Goal: Task Accomplishment & Management: Complete application form

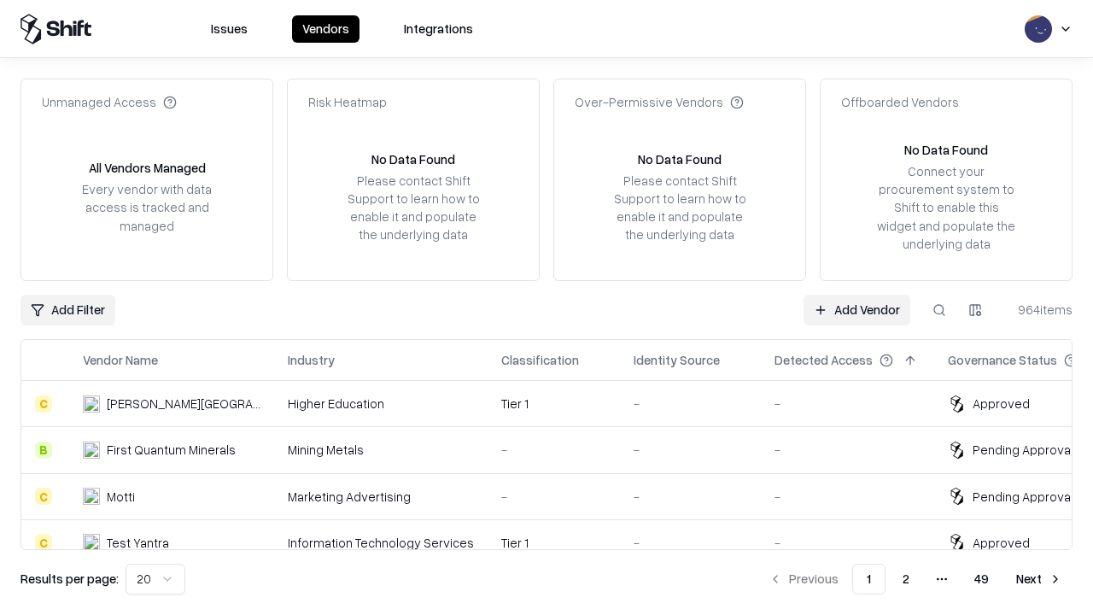
click at [856, 309] on link "Add Vendor" at bounding box center [856, 310] width 107 height 31
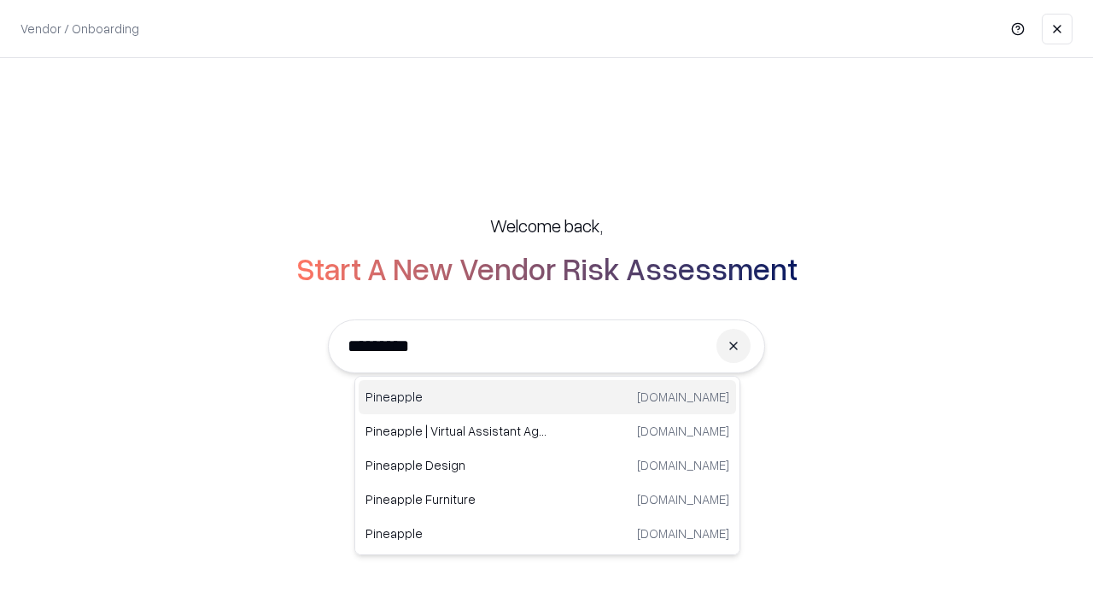
click at [547, 397] on div "Pineapple [DOMAIN_NAME]" at bounding box center [547, 397] width 377 height 34
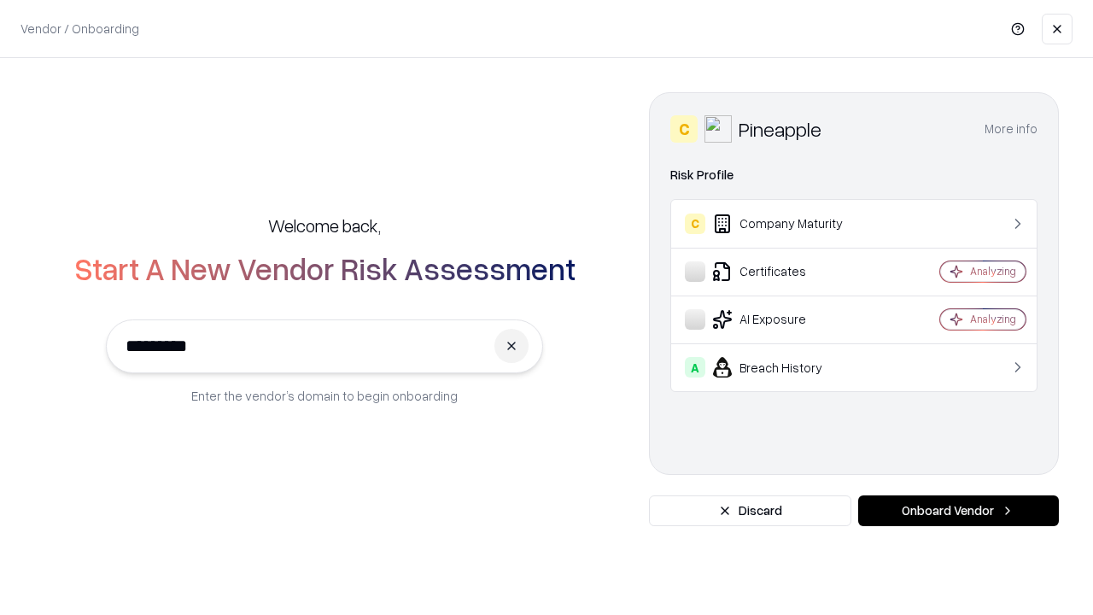
type input "*********"
click at [958, 511] on button "Onboard Vendor" at bounding box center [958, 510] width 201 height 31
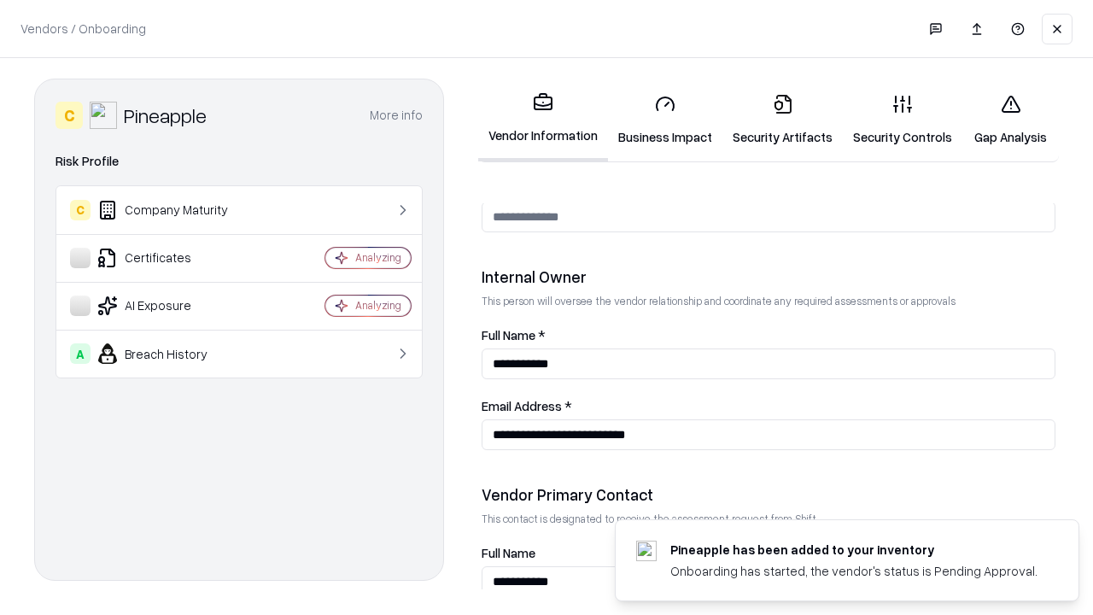
scroll to position [885, 0]
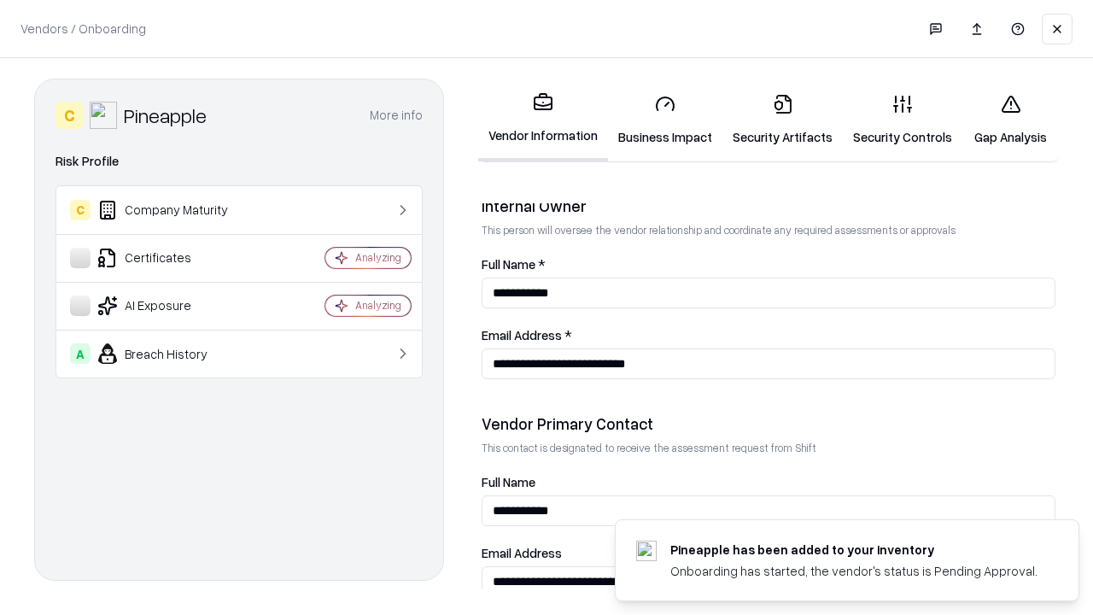
click at [782, 120] on link "Security Artifacts" at bounding box center [782, 119] width 120 height 79
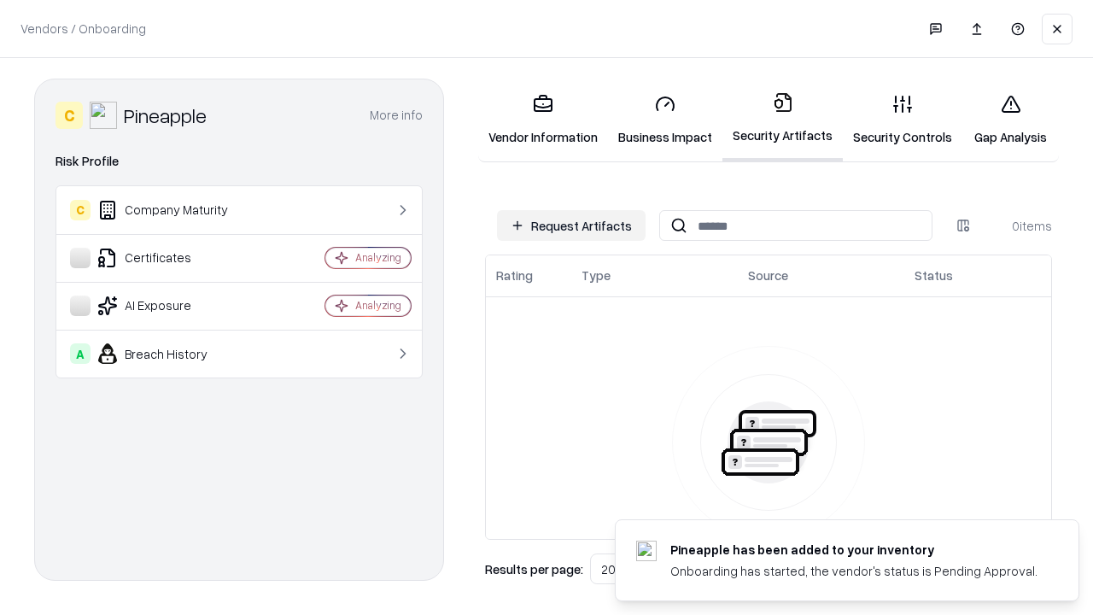
click at [571, 225] on button "Request Artifacts" at bounding box center [571, 225] width 149 height 31
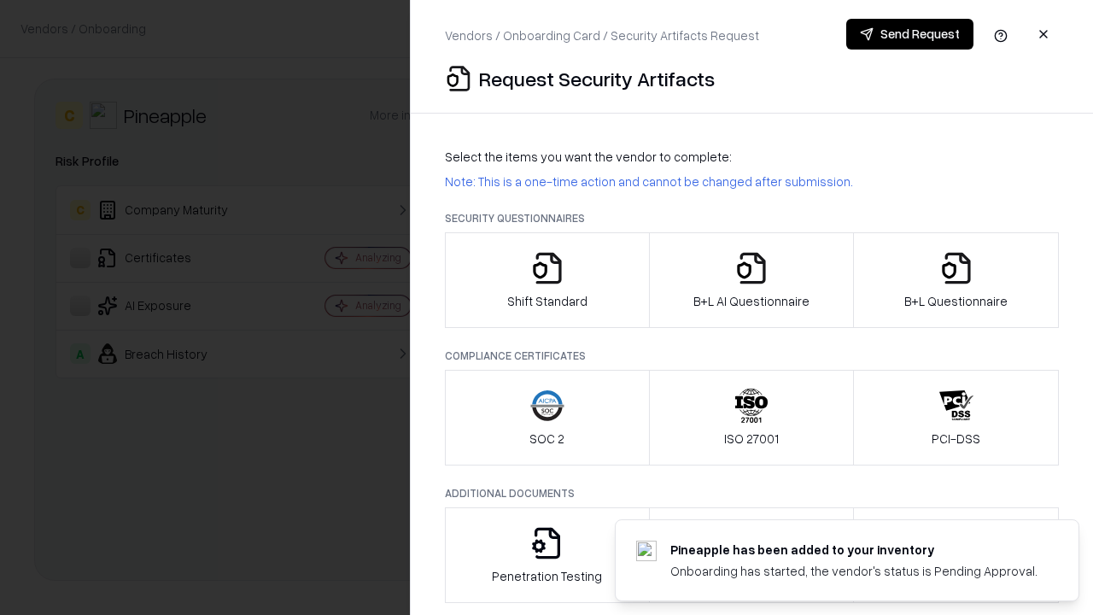
click at [955, 280] on icon "button" at bounding box center [956, 268] width 34 height 34
click at [750, 280] on icon "button" at bounding box center [751, 268] width 34 height 34
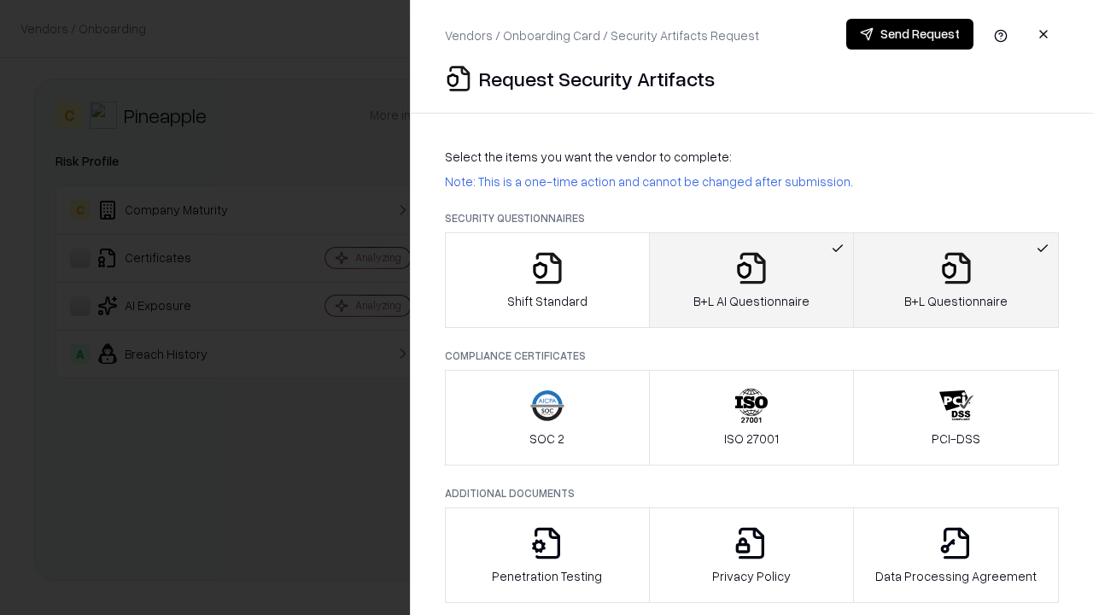
click at [909, 34] on button "Send Request" at bounding box center [909, 34] width 127 height 31
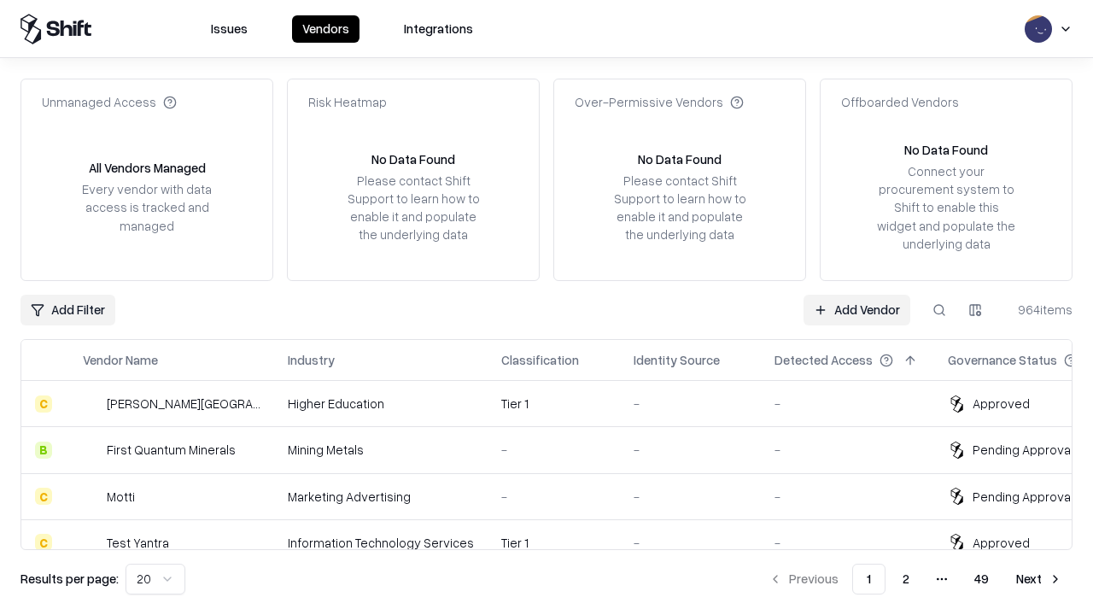
click at [939, 309] on button at bounding box center [939, 310] width 31 height 31
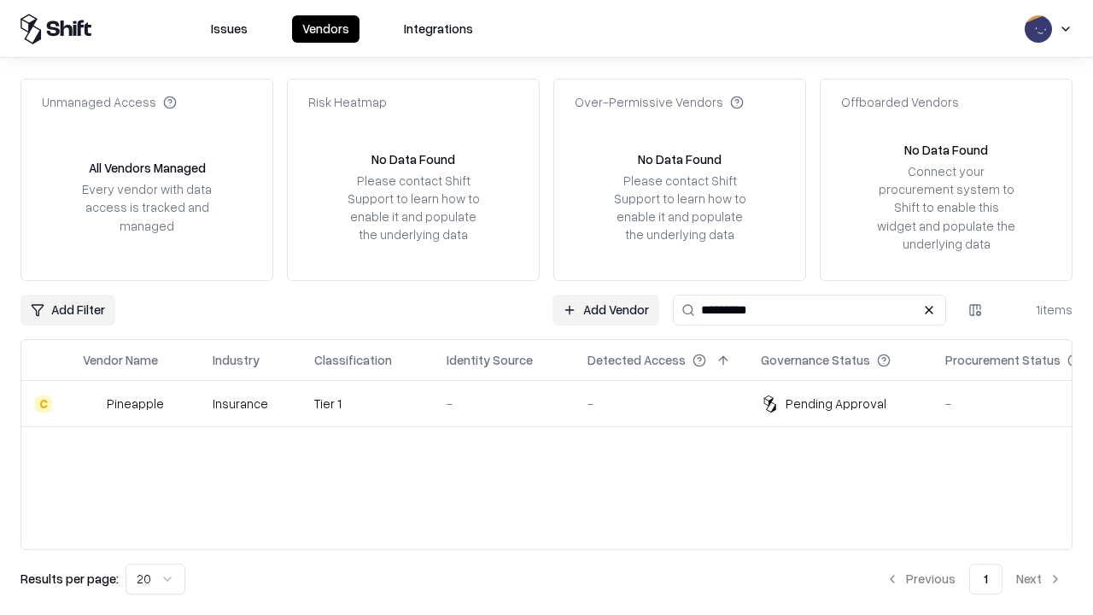
type input "*********"
click at [557, 403] on div "-" at bounding box center [504, 403] width 114 height 18
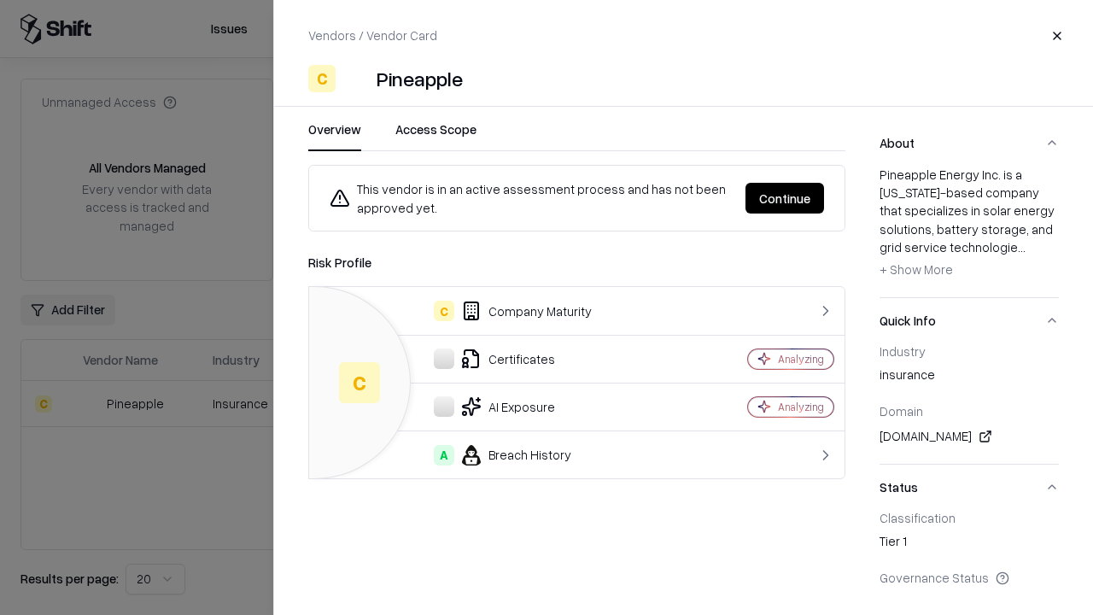
click at [785, 198] on button "Continue" at bounding box center [784, 198] width 79 height 31
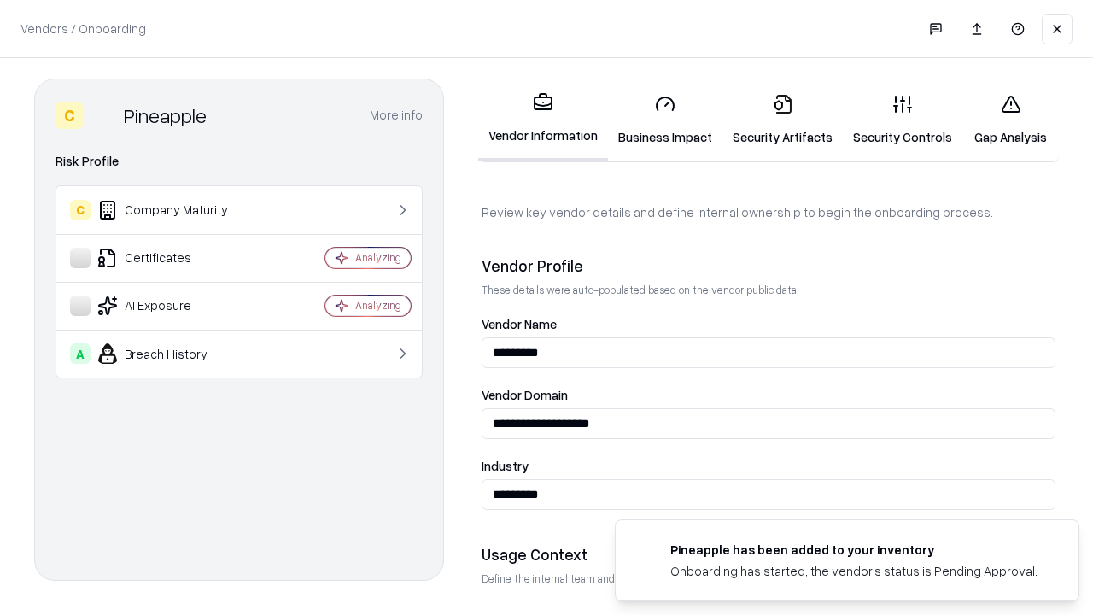
click at [782, 120] on link "Security Artifacts" at bounding box center [782, 119] width 120 height 79
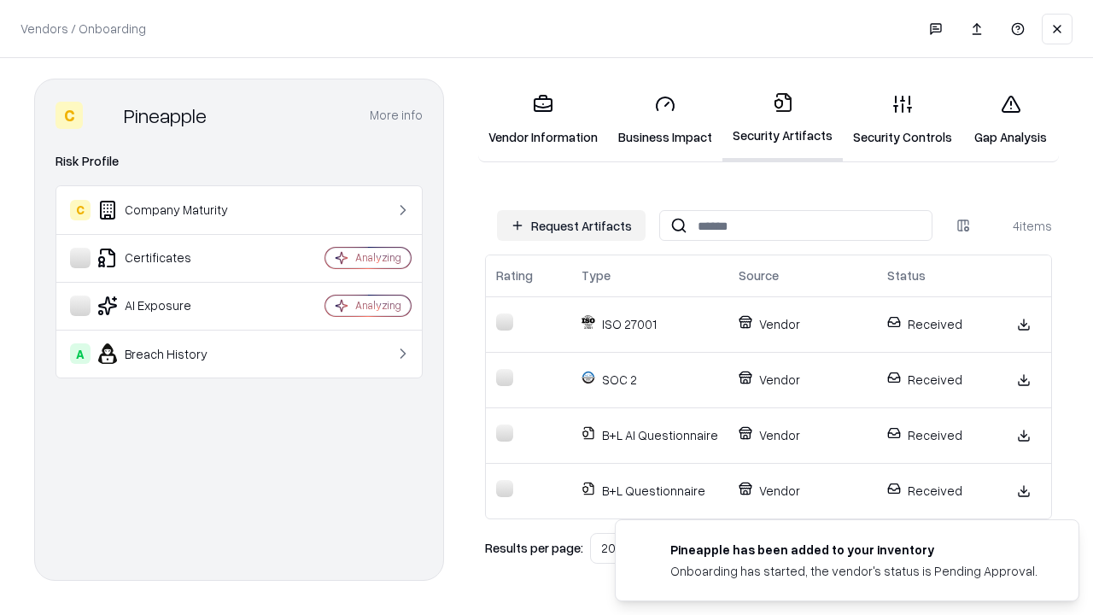
click at [1010, 120] on link "Gap Analysis" at bounding box center [1010, 119] width 96 height 79
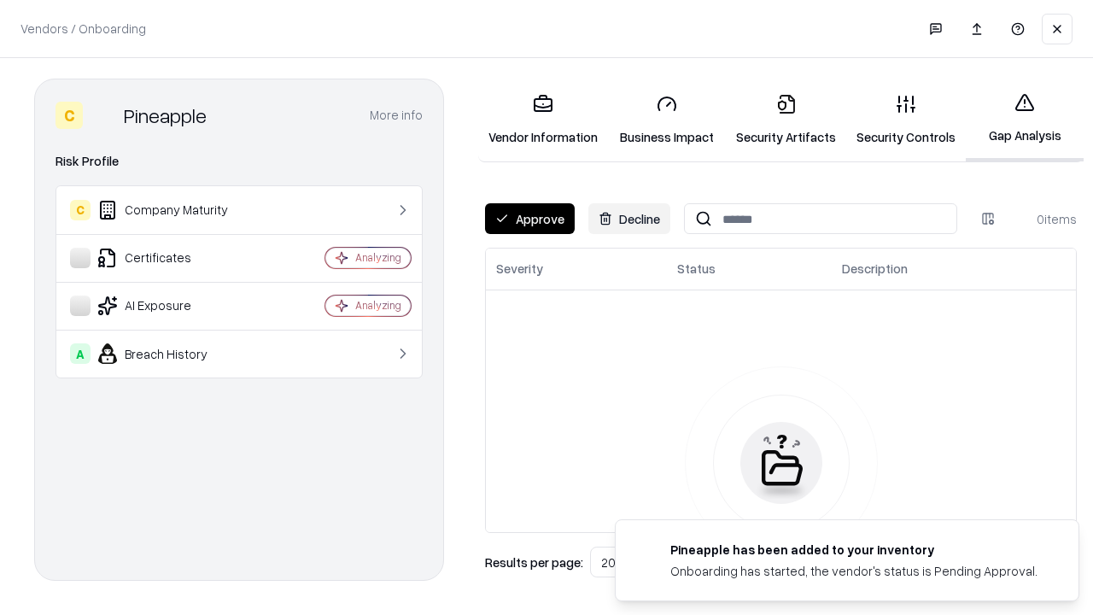
click at [529, 219] on button "Approve" at bounding box center [530, 218] width 90 height 31
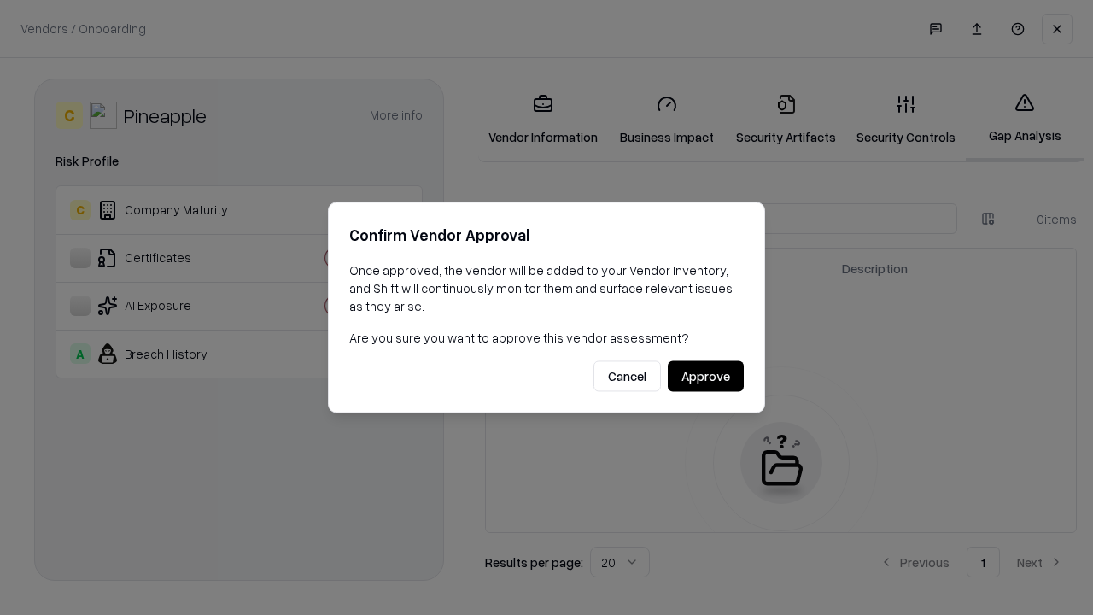
click at [705, 376] on button "Approve" at bounding box center [706, 376] width 76 height 31
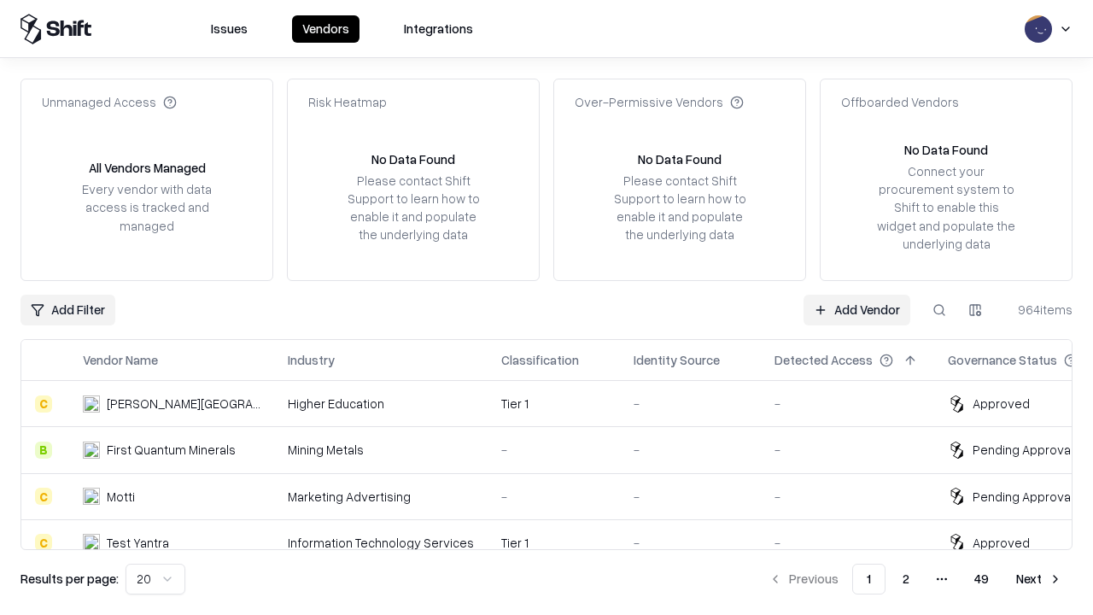
type input "*********"
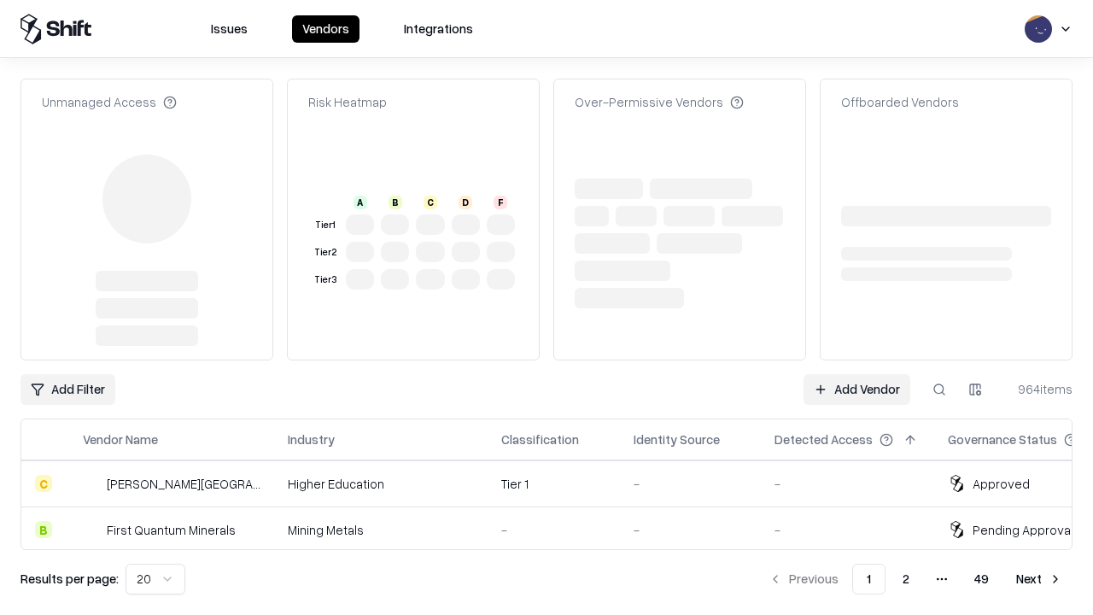
click at [856, 374] on link "Add Vendor" at bounding box center [856, 389] width 107 height 31
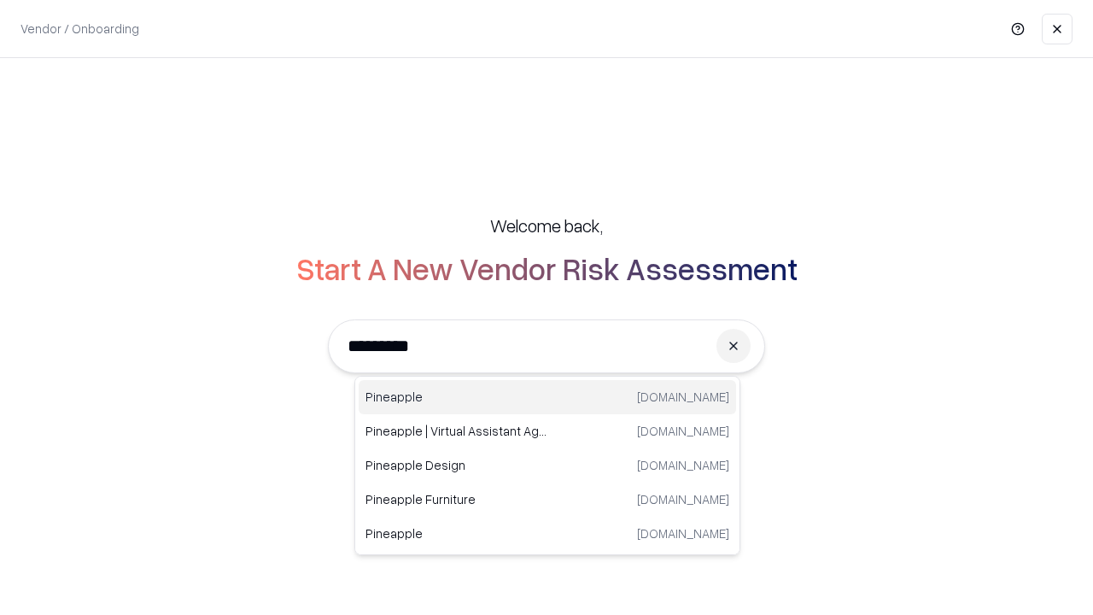
click at [547, 397] on div "Pineapple [DOMAIN_NAME]" at bounding box center [547, 397] width 377 height 34
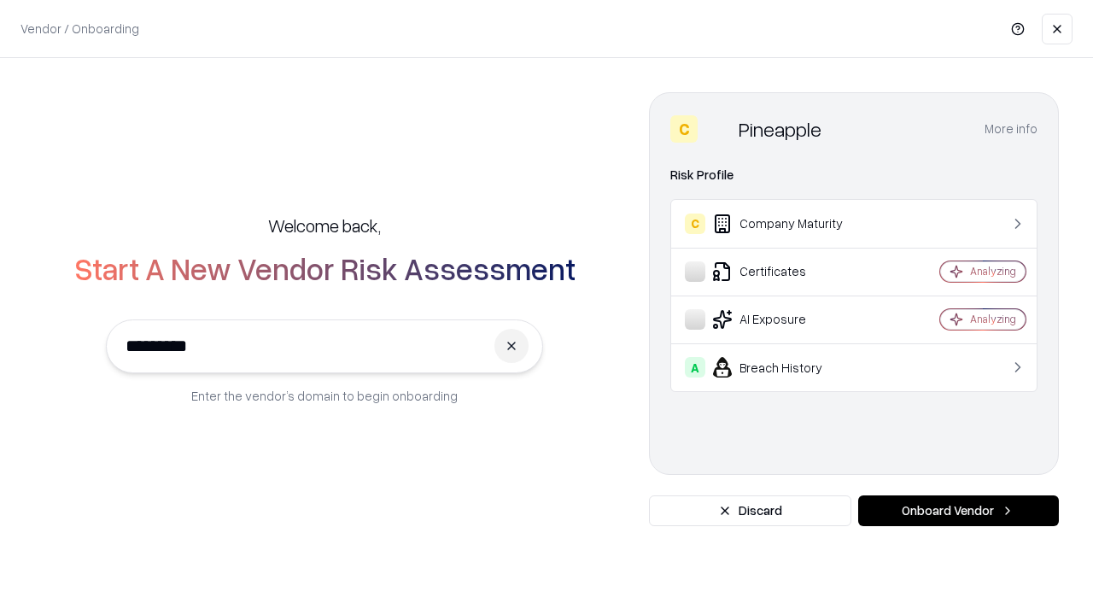
type input "*********"
click at [958, 511] on button "Onboard Vendor" at bounding box center [958, 510] width 201 height 31
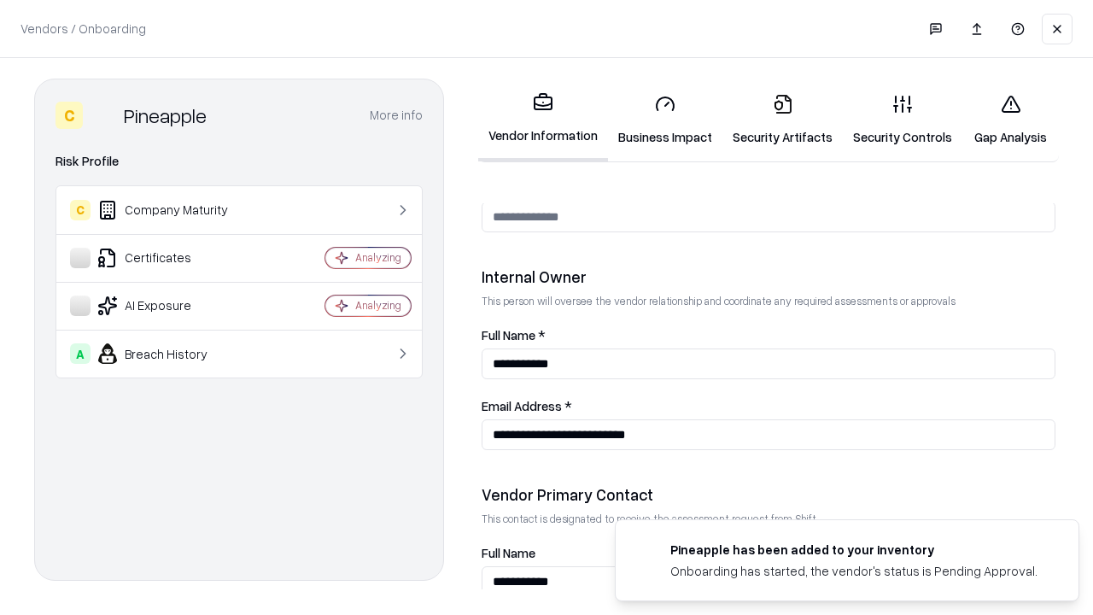
scroll to position [885, 0]
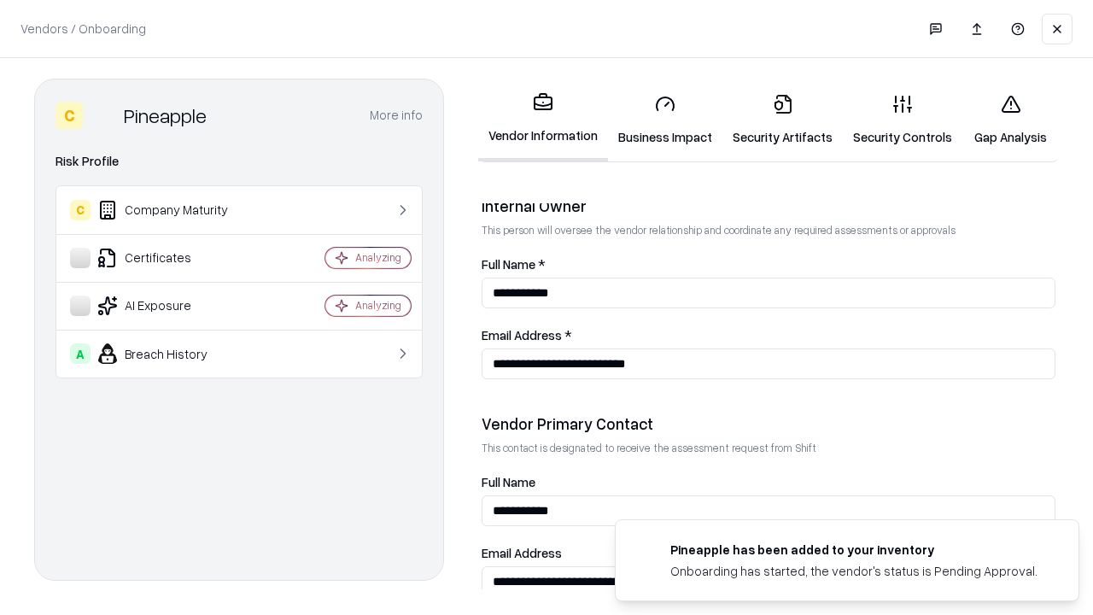
click at [1010, 120] on link "Gap Analysis" at bounding box center [1010, 119] width 96 height 79
